Goal: Task Accomplishment & Management: Use online tool/utility

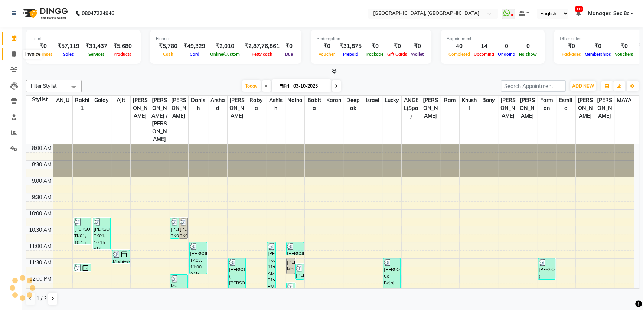
click at [12, 56] on icon at bounding box center [14, 54] width 4 height 6
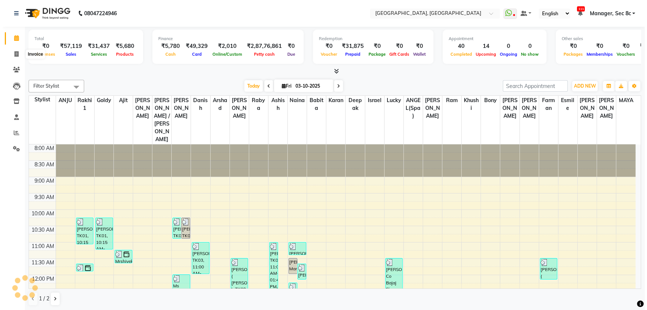
select select "service"
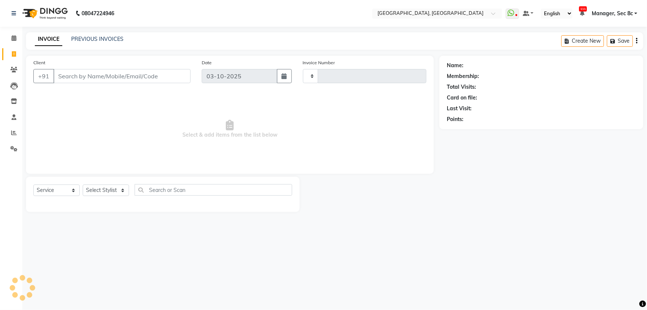
click at [84, 78] on input "Client" at bounding box center [121, 76] width 137 height 14
type input "tress new"
type input "9567"
select select "4281"
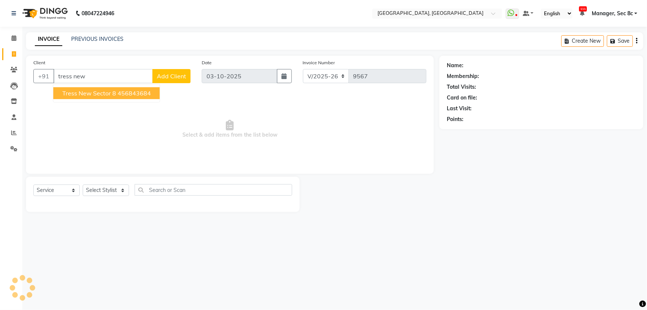
click at [97, 90] on span "Tress New Sector 8" at bounding box center [89, 92] width 54 height 7
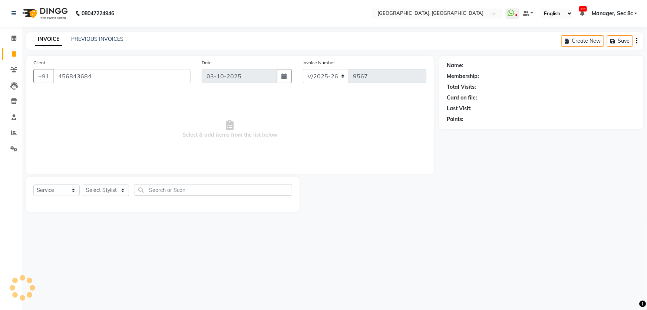
type input "456843684"
click at [73, 193] on select "Select Service Product Membership Package Voucher Prepaid Gift Card" at bounding box center [56, 190] width 46 height 12
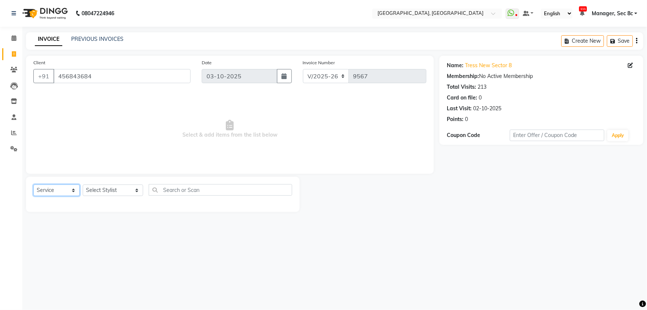
select select "product"
click at [33, 184] on select "Select Service Product Membership Package Voucher Prepaid Gift Card" at bounding box center [56, 190] width 46 height 12
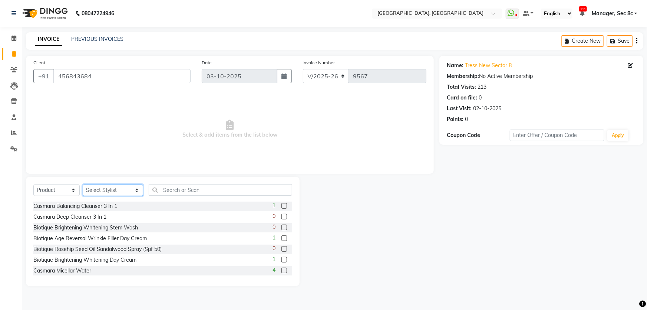
click at [109, 189] on select "Select Stylist [PERSON_NAME] [PERSON_NAME] Aditya [PERSON_NAME] [PERSON_NAME](S…" at bounding box center [113, 190] width 60 height 12
select select "23572"
click at [83, 184] on select "Select Stylist [PERSON_NAME] [PERSON_NAME] Aditya [PERSON_NAME] [PERSON_NAME](S…" at bounding box center [113, 190] width 60 height 12
click at [149, 189] on input "text" at bounding box center [221, 190] width 144 height 12
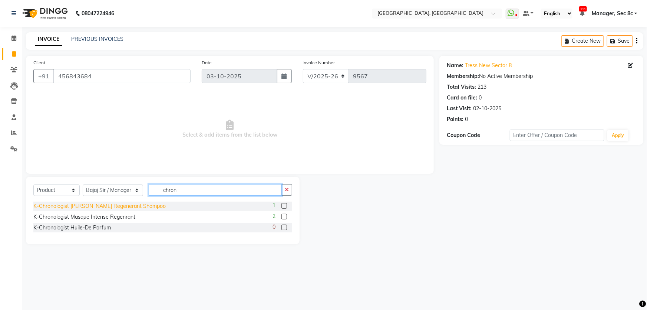
type input "chron"
click at [109, 209] on div "K-Chronologist [PERSON_NAME] Regenerant Shampoo" at bounding box center [99, 206] width 132 height 8
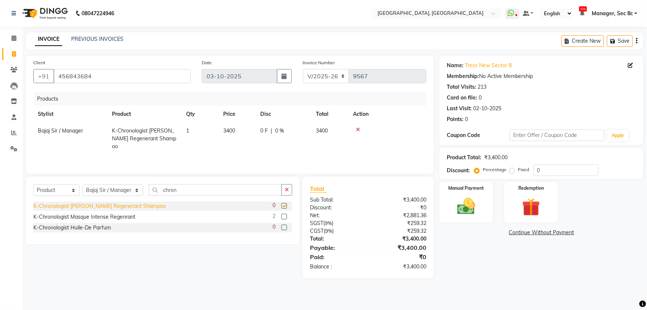
checkbox input "false"
drag, startPoint x: 116, startPoint y: 218, endPoint x: 252, endPoint y: 232, distance: 136.2
click at [119, 218] on div "K-Chronologist Masque Intense Regenrant" at bounding box center [84, 217] width 102 height 8
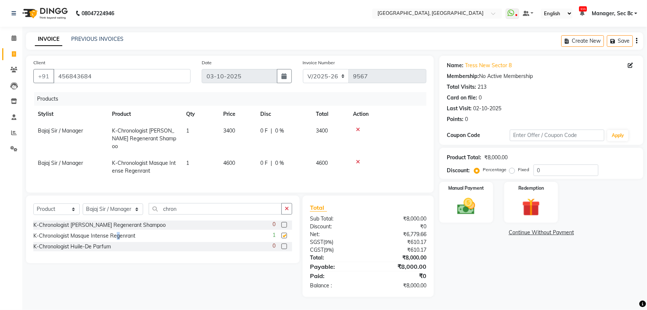
checkbox input "false"
click at [160, 208] on input "chron" at bounding box center [216, 209] width 134 height 12
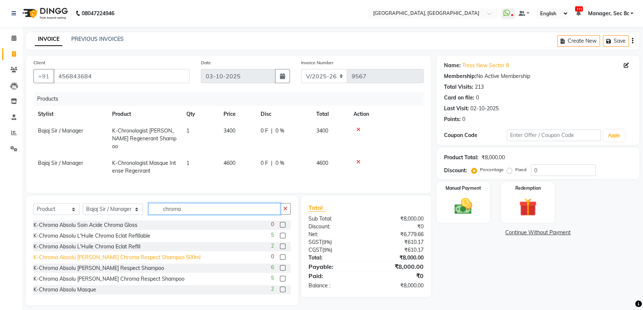
type input "chroma"
click at [107, 256] on div "K-Chroma Absolu [PERSON_NAME] Chroma Respect Shampoo 500ml" at bounding box center [116, 257] width 167 height 8
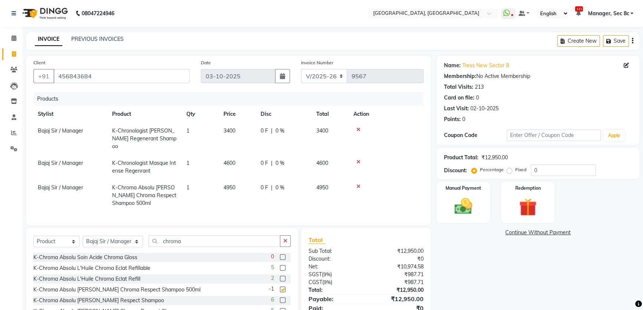
checkbox input "false"
